Goal: Navigation & Orientation: Find specific page/section

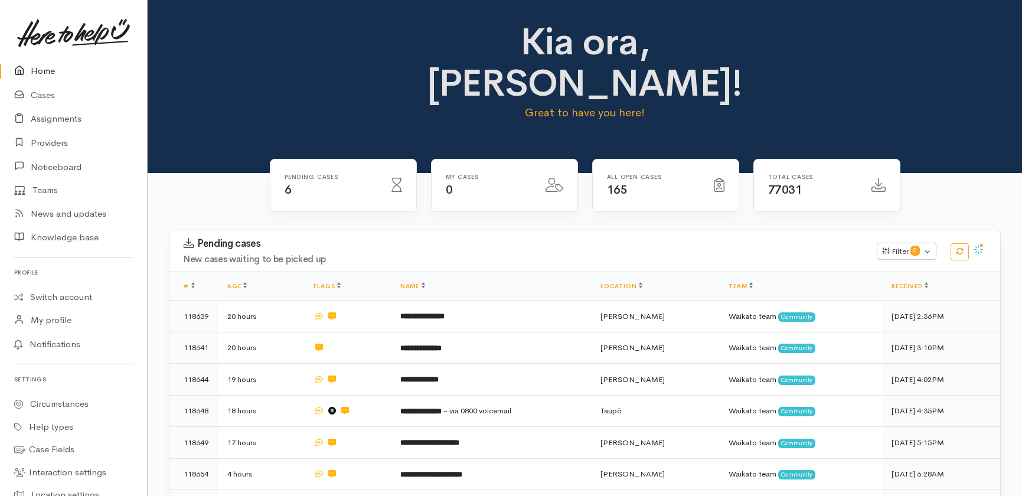
scroll to position [245, 0]
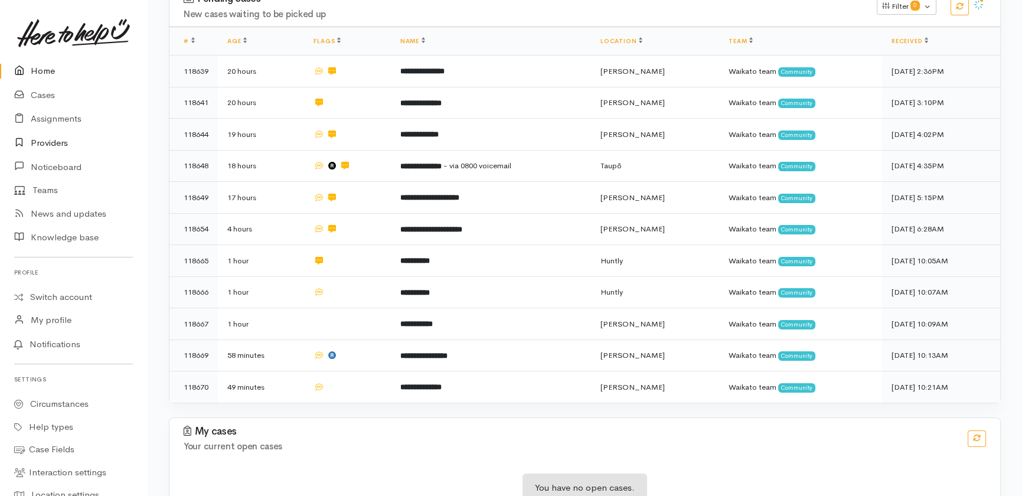
click at [55, 145] on link "Providers" at bounding box center [73, 143] width 147 height 24
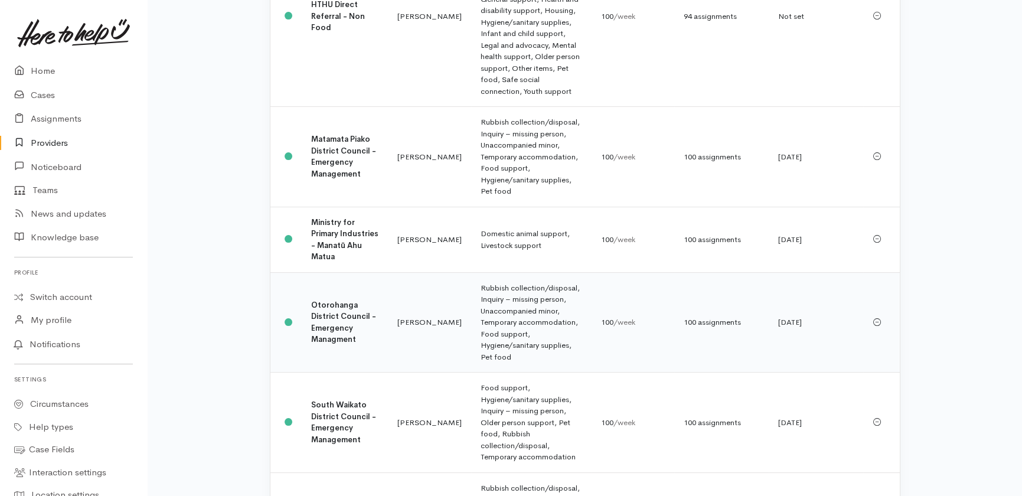
scroll to position [643, 0]
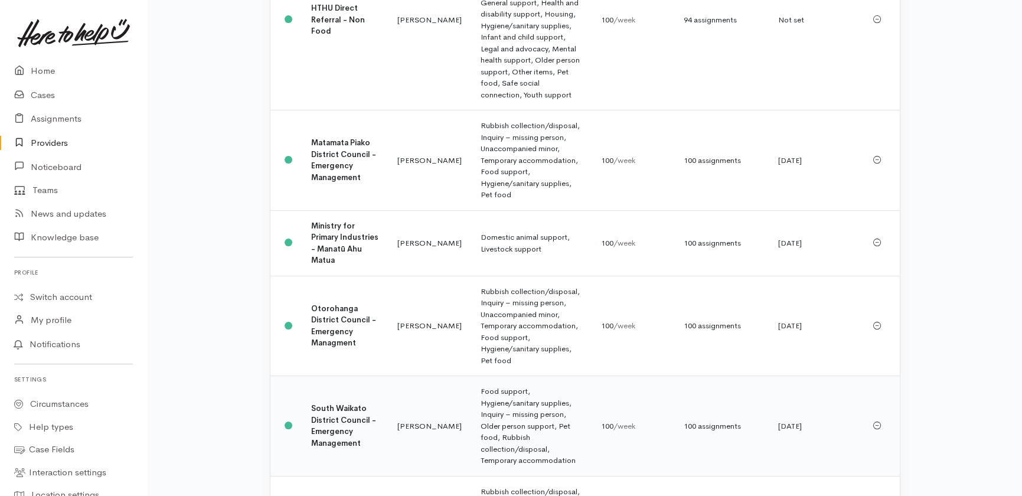
click at [328, 403] on b "South Waikato District Council - Emergency Management" at bounding box center [343, 425] width 65 height 45
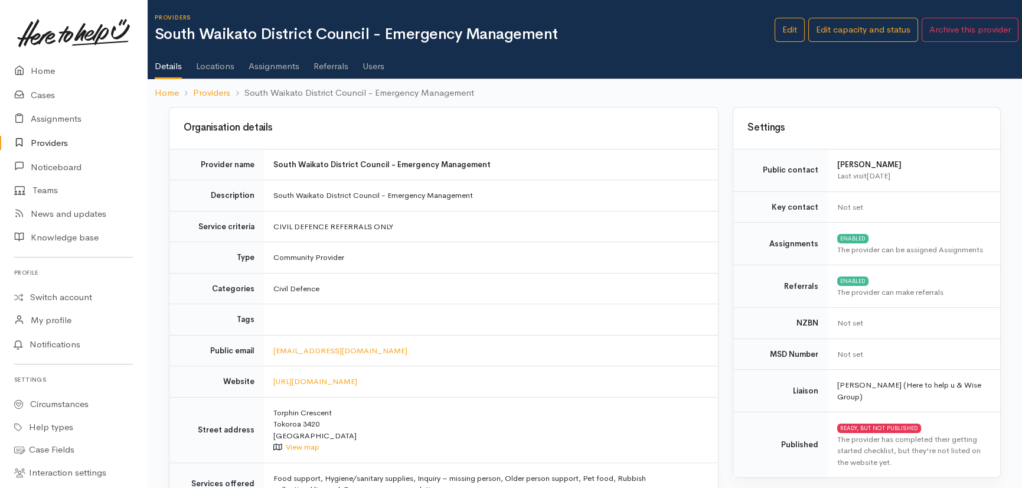
click at [375, 65] on link "Users" at bounding box center [373, 61] width 22 height 33
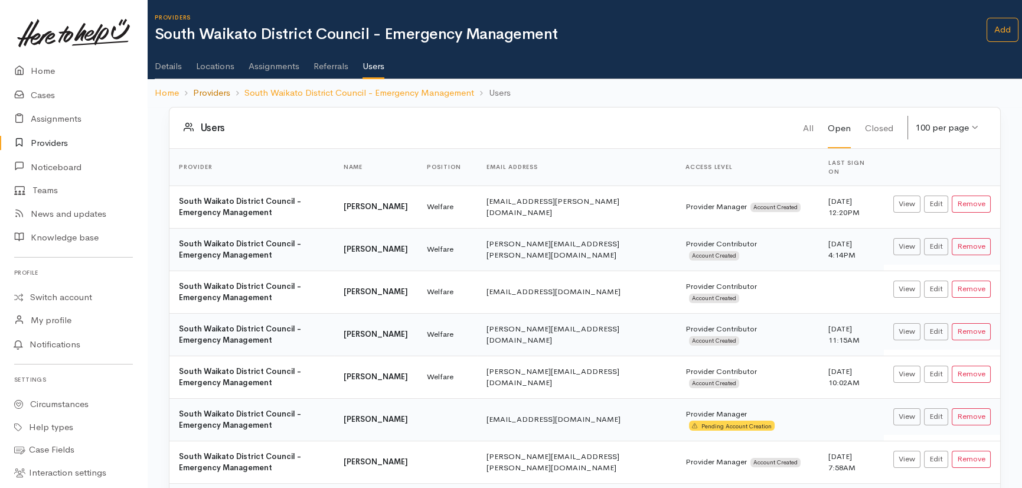
click at [210, 91] on link "Providers" at bounding box center [211, 93] width 37 height 14
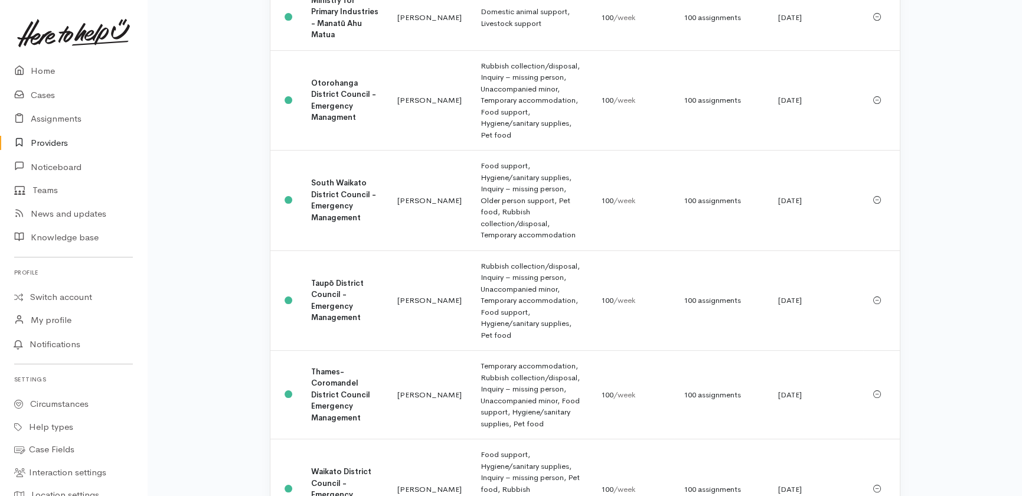
scroll to position [960, 0]
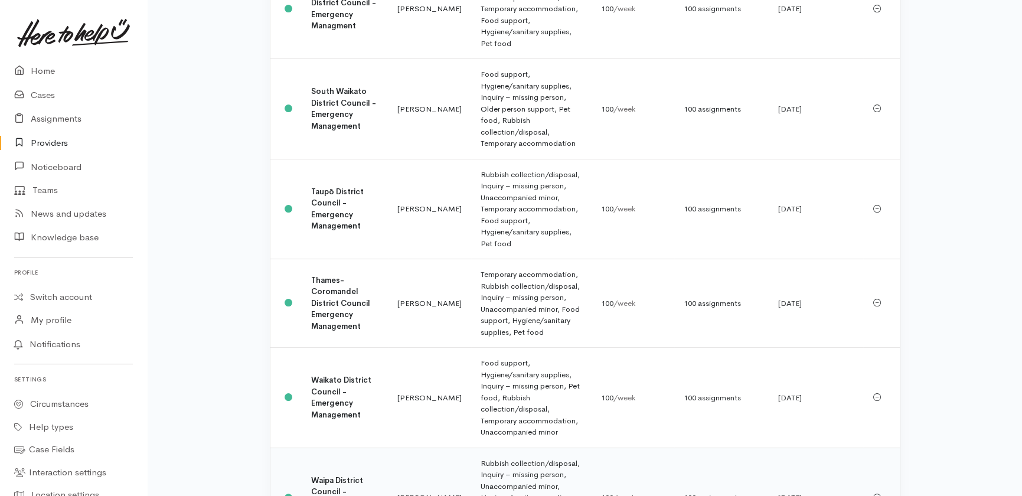
click at [331, 475] on b "Waipa District Council - Emergency Management" at bounding box center [337, 497] width 52 height 45
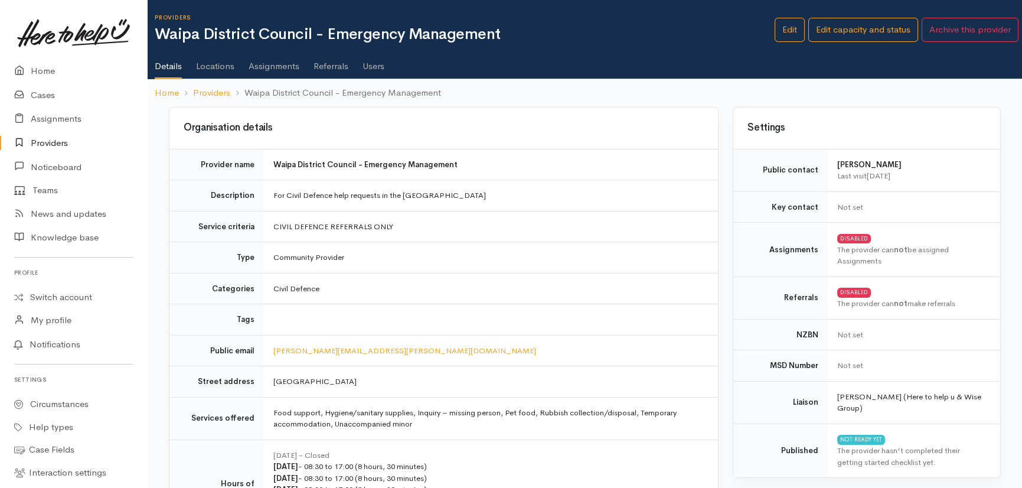
click at [380, 66] on link "Users" at bounding box center [373, 61] width 22 height 33
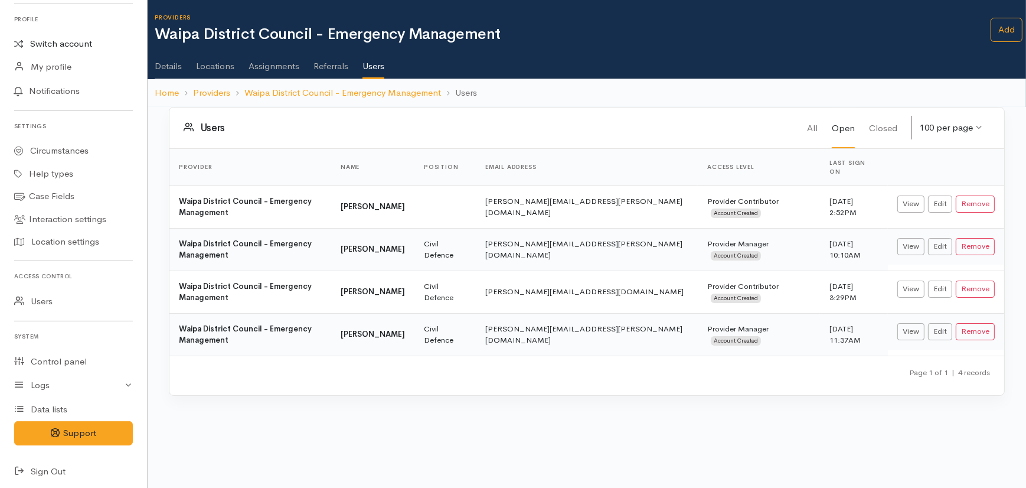
scroll to position [255, 0]
click at [40, 296] on link "Users" at bounding box center [73, 299] width 147 height 24
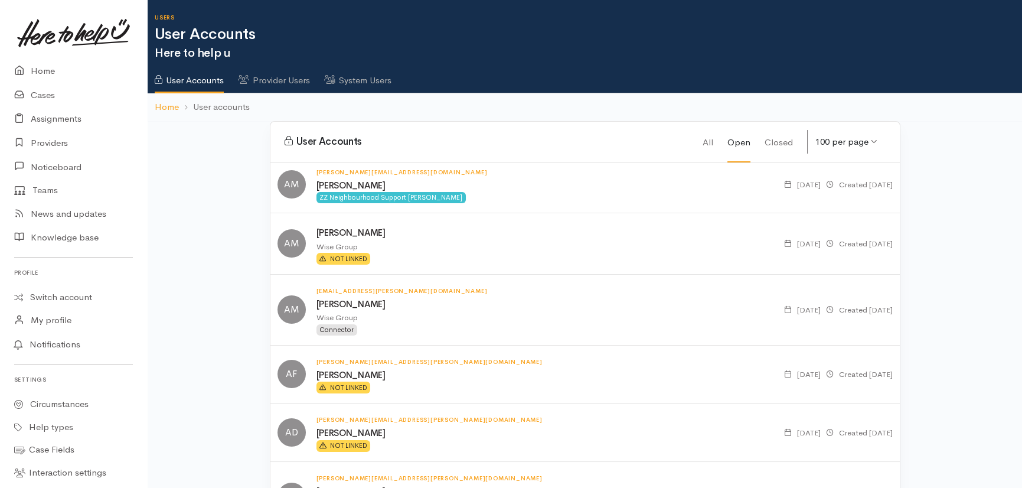
click at [372, 77] on link "System Users" at bounding box center [357, 76] width 67 height 33
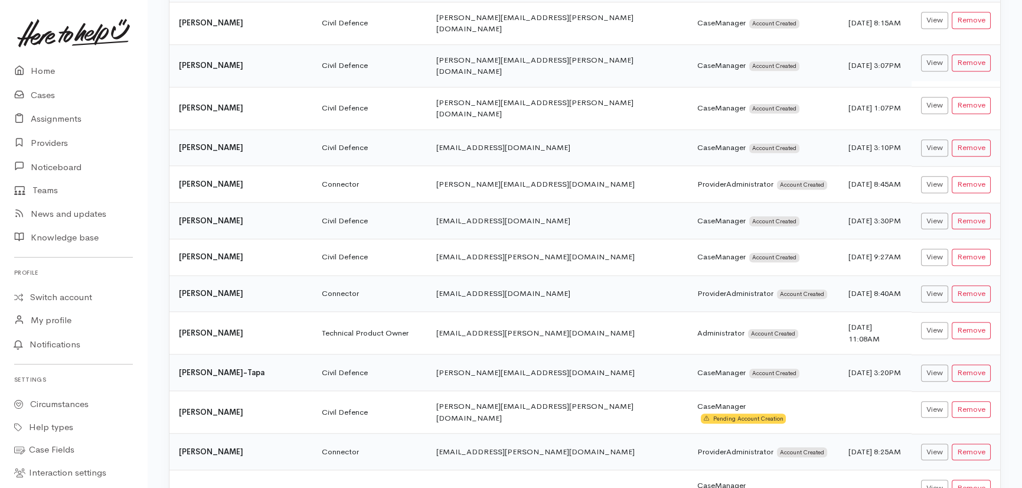
scroll to position [2844, 0]
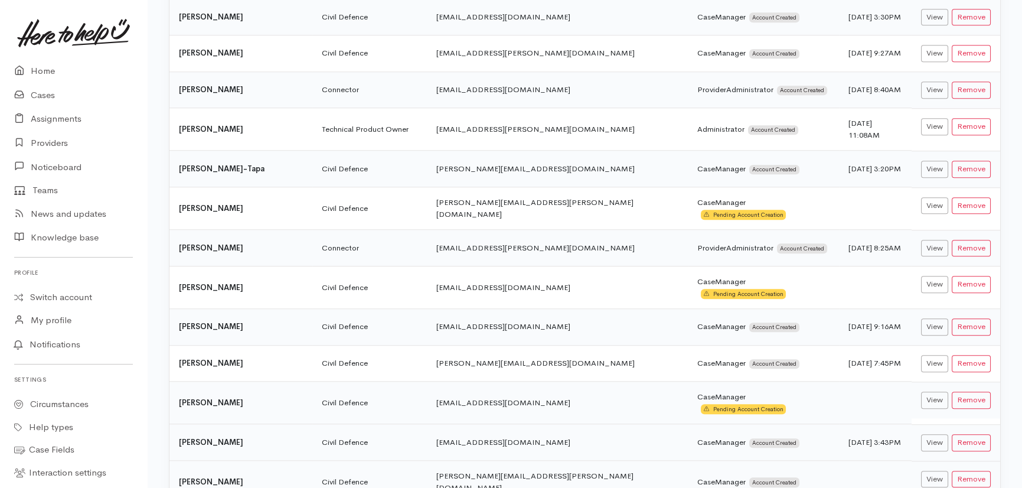
click at [882, 424] on td "[DATE] 3:43PM" at bounding box center [875, 442] width 73 height 37
click at [415, 424] on td "Civil Defence" at bounding box center [369, 442] width 115 height 37
